Goal: Navigation & Orientation: Find specific page/section

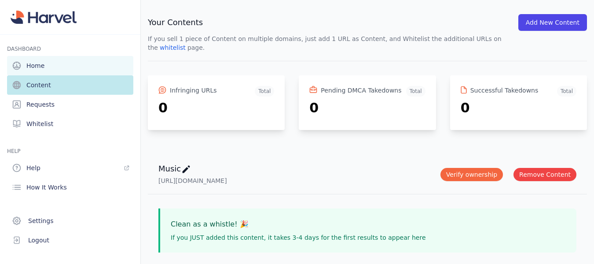
click at [49, 67] on link "Home" at bounding box center [70, 65] width 126 height 19
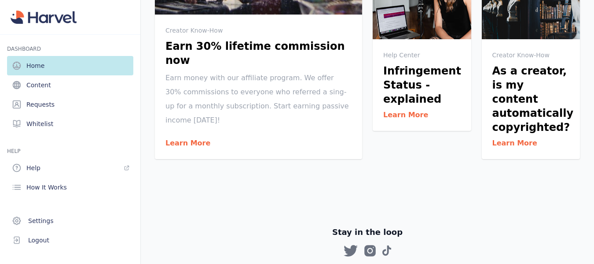
scroll to position [484, 0]
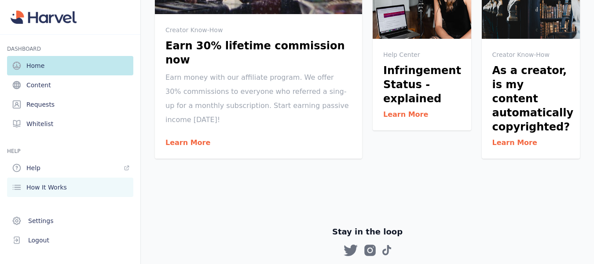
click at [64, 182] on link "How It Works" at bounding box center [70, 186] width 126 height 19
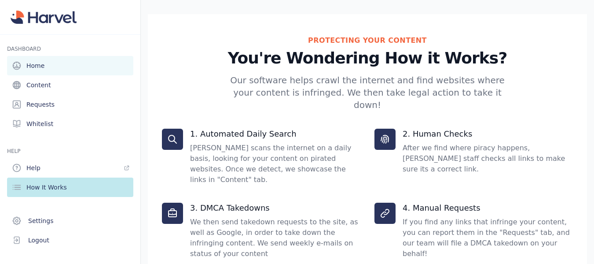
click at [44, 70] on link "Home" at bounding box center [70, 65] width 126 height 19
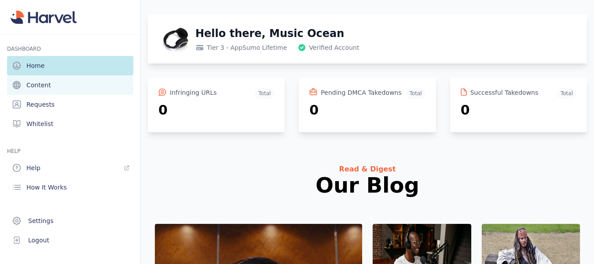
click at [50, 87] on link "Content" at bounding box center [70, 84] width 126 height 19
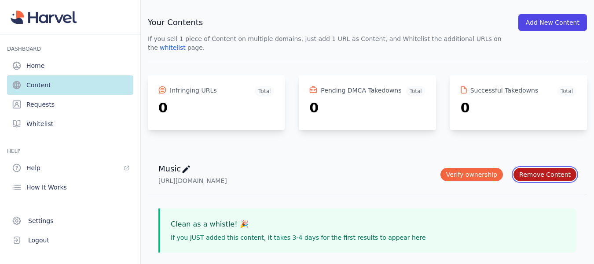
click at [537, 168] on button "Remove Content" at bounding box center [544, 174] width 63 height 13
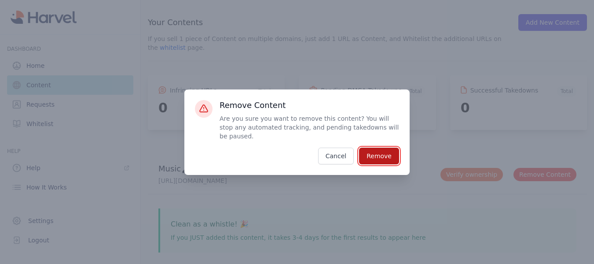
click at [386, 155] on button "Remove" at bounding box center [379, 155] width 40 height 17
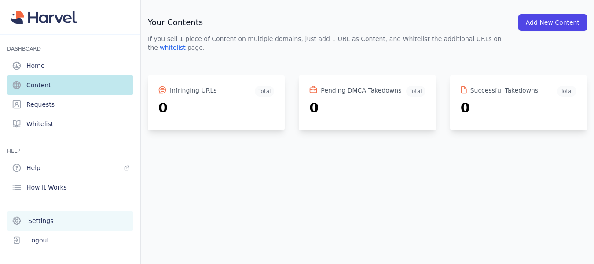
click at [66, 214] on link "Settings" at bounding box center [70, 220] width 126 height 19
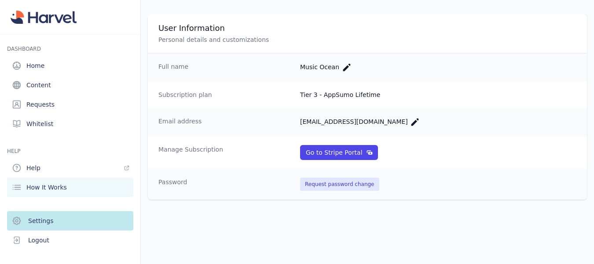
click at [60, 184] on span "How It Works" at bounding box center [46, 187] width 40 height 9
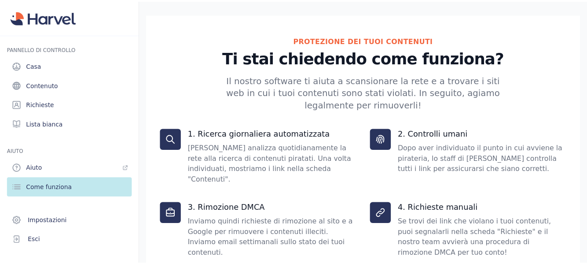
scroll to position [9, 0]
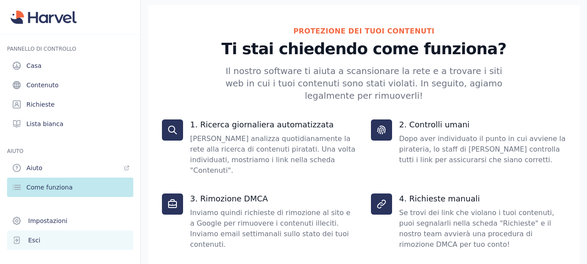
click at [39, 235] on button "Esci" at bounding box center [70, 239] width 126 height 19
